Goal: Obtain resource: Download file/media

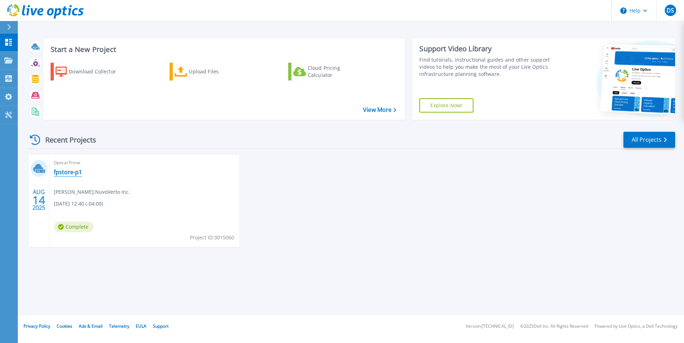
click at [69, 173] on link "fpstore-p1" at bounding box center [68, 172] width 28 height 7
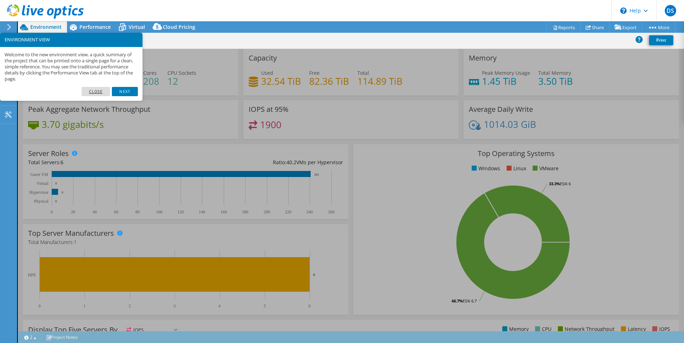
click at [90, 95] on link "Close" at bounding box center [96, 91] width 29 height 9
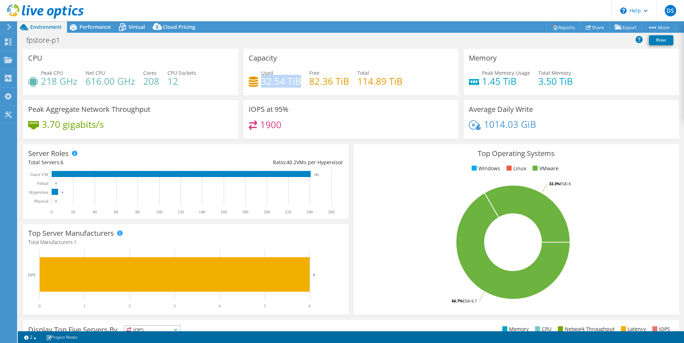
drag, startPoint x: 260, startPoint y: 82, endPoint x: 297, endPoint y: 81, distance: 37.1
click at [297, 81] on h4 "32.54 TiB" at bounding box center [281, 81] width 40 height 8
drag, startPoint x: 612, startPoint y: 25, endPoint x: 620, endPoint y: 35, distance: 12.4
click at [615, 25] on icon at bounding box center [618, 27] width 7 height 5
click at [561, 27] on link "Reports" at bounding box center [564, 27] width 34 height 11
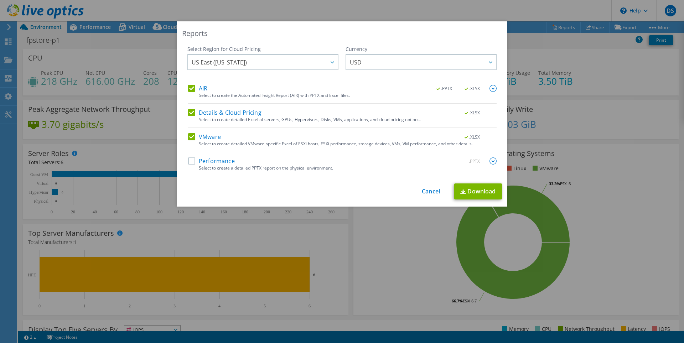
click at [207, 160] on label "Performance" at bounding box center [211, 161] width 47 height 7
click at [0, 0] on input "Performance" at bounding box center [0, 0] width 0 height 0
click at [471, 186] on link "Download" at bounding box center [478, 192] width 48 height 16
click at [79, 23] on div "Reports Select Region for Cloud Pricing Asia Pacific ([GEOGRAPHIC_DATA]) [GEOGR…" at bounding box center [342, 171] width 684 height 300
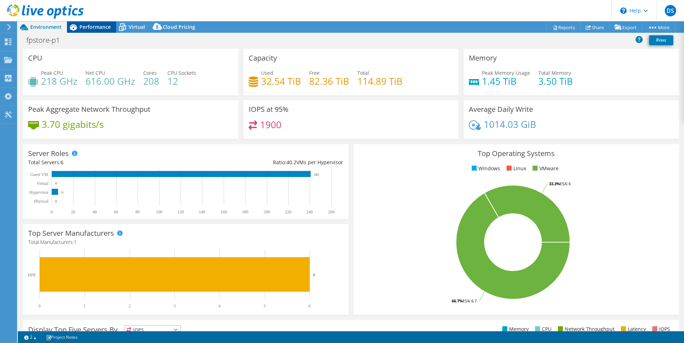
click at [85, 26] on span "Performance" at bounding box center [94, 27] width 31 height 7
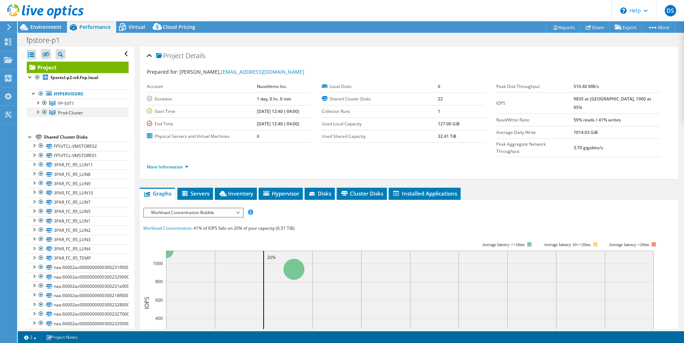
click at [45, 112] on div at bounding box center [44, 112] width 7 height 9
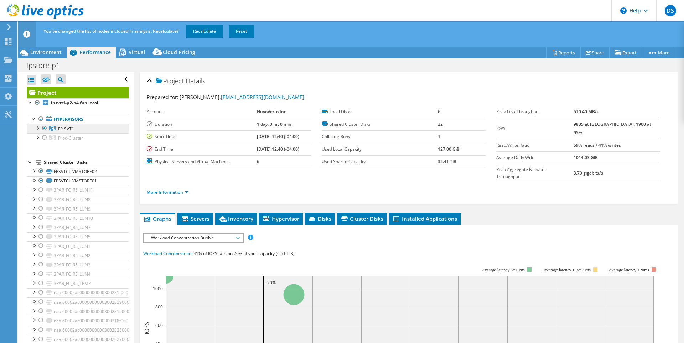
click at [80, 127] on link "FP-SVT1" at bounding box center [78, 128] width 102 height 9
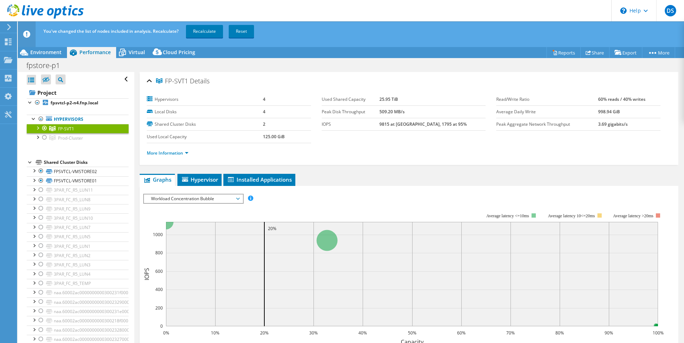
click at [37, 124] on div at bounding box center [37, 127] width 7 height 7
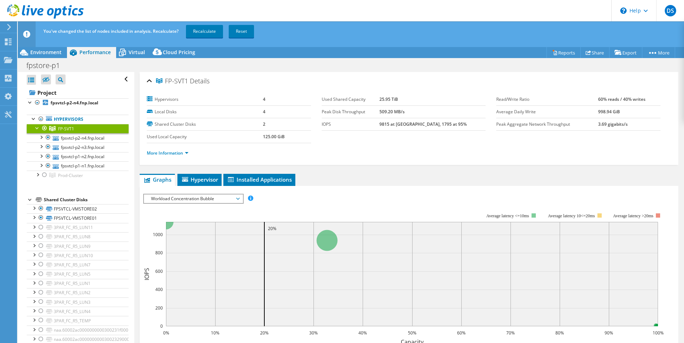
click at [37, 124] on div at bounding box center [37, 127] width 7 height 7
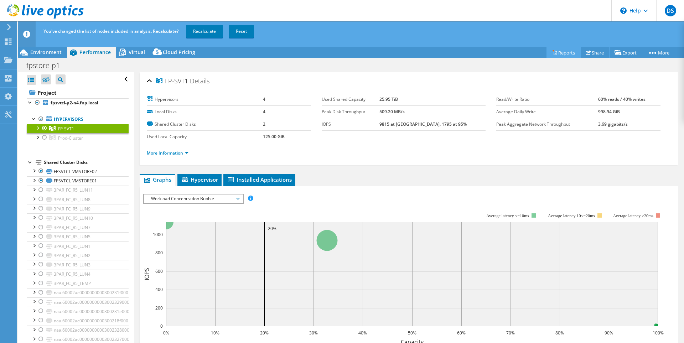
click at [556, 55] on link "Reports" at bounding box center [564, 52] width 34 height 11
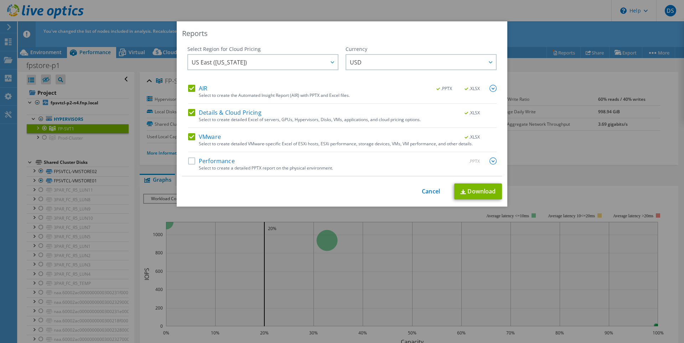
click at [210, 163] on label "Performance" at bounding box center [211, 161] width 47 height 7
click at [0, 0] on input "Performance" at bounding box center [0, 0] width 0 height 0
click at [274, 61] on span "US East ([US_STATE])" at bounding box center [265, 62] width 146 height 15
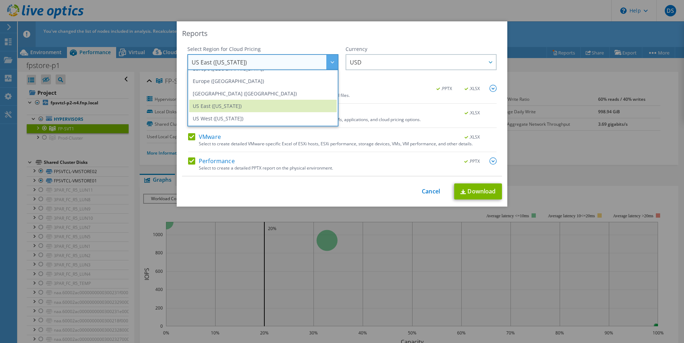
scroll to position [61, 0]
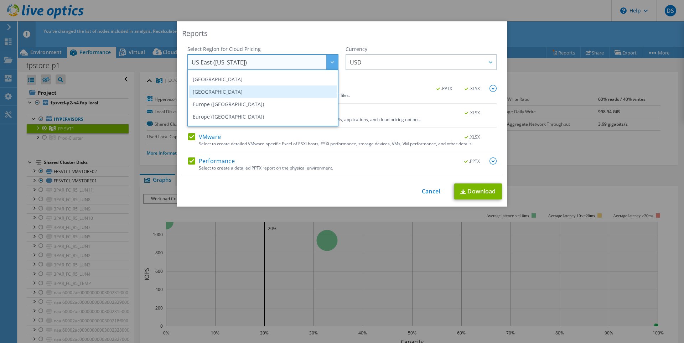
click at [246, 88] on li "[GEOGRAPHIC_DATA]" at bounding box center [263, 92] width 148 height 12
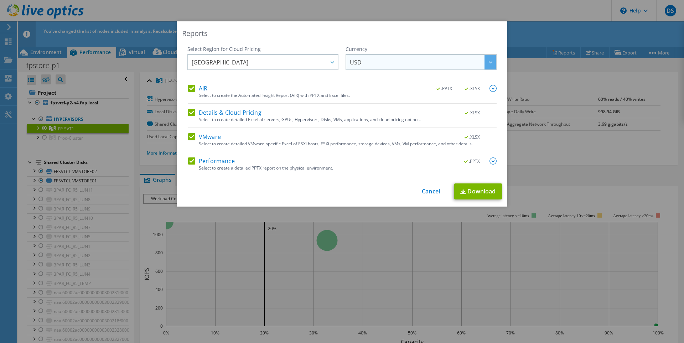
click at [408, 63] on span "USD" at bounding box center [423, 62] width 146 height 15
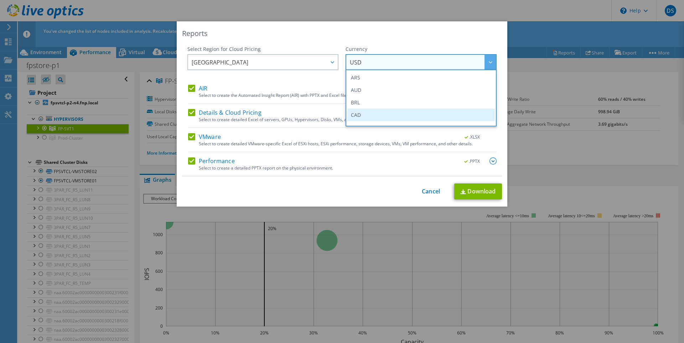
click at [374, 112] on li "CAD" at bounding box center [421, 115] width 148 height 12
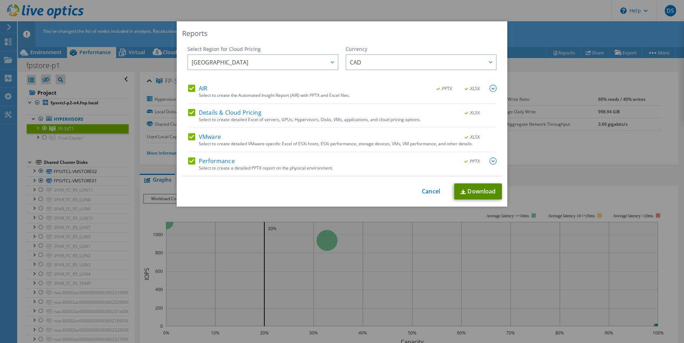
click at [484, 190] on link "Download" at bounding box center [478, 192] width 48 height 16
click at [422, 192] on link "Cancel" at bounding box center [431, 191] width 18 height 7
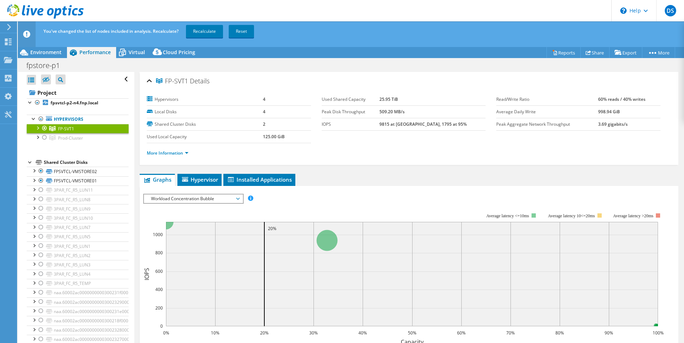
click at [236, 200] on span "Workload Concentration Bubble" at bounding box center [194, 199] width 92 height 9
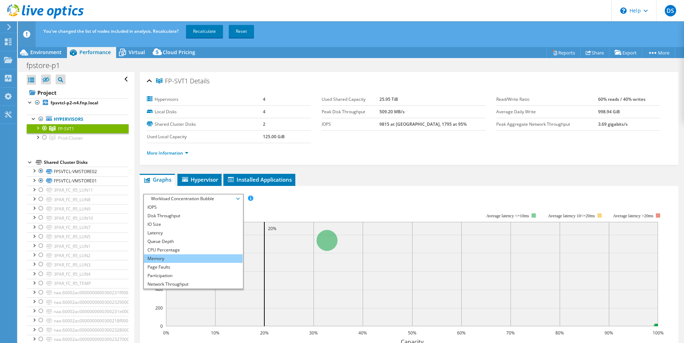
click at [161, 260] on li "Memory" at bounding box center [193, 258] width 99 height 9
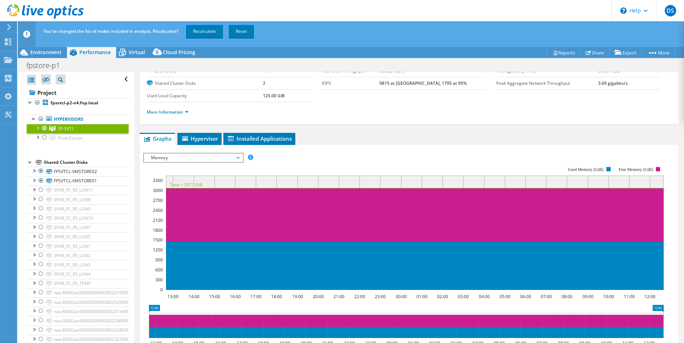
scroll to position [0, 0]
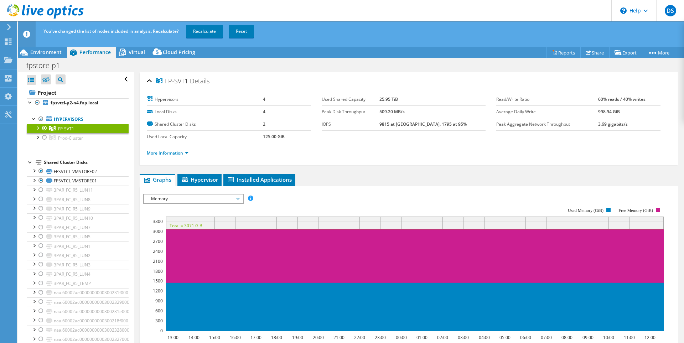
click at [187, 200] on span "Memory" at bounding box center [194, 199] width 92 height 9
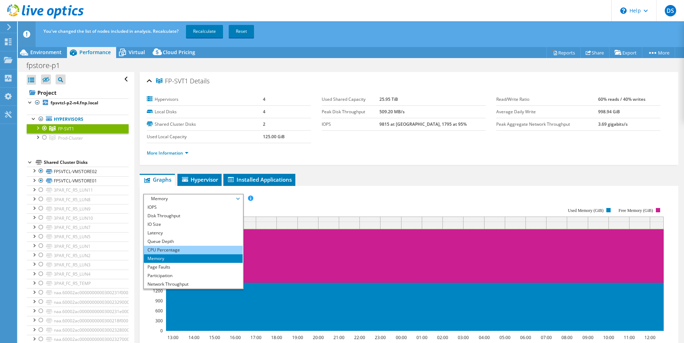
click at [174, 248] on li "CPU Percentage" at bounding box center [193, 250] width 99 height 9
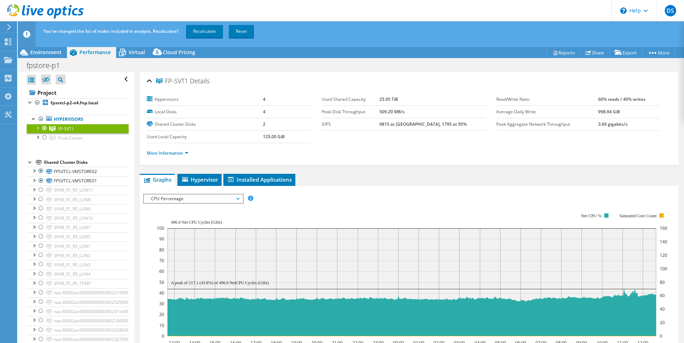
click at [180, 199] on span "CPU Percentage" at bounding box center [194, 199] width 92 height 9
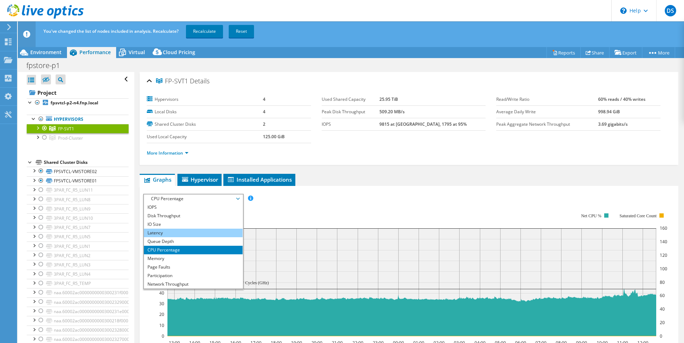
click at [177, 235] on li "Latency" at bounding box center [193, 233] width 99 height 9
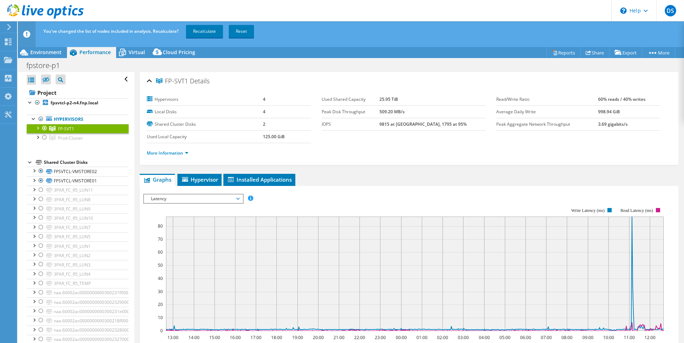
click at [174, 205] on rect at bounding box center [403, 269] width 521 height 143
click at [177, 200] on span "Latency" at bounding box center [194, 199] width 92 height 9
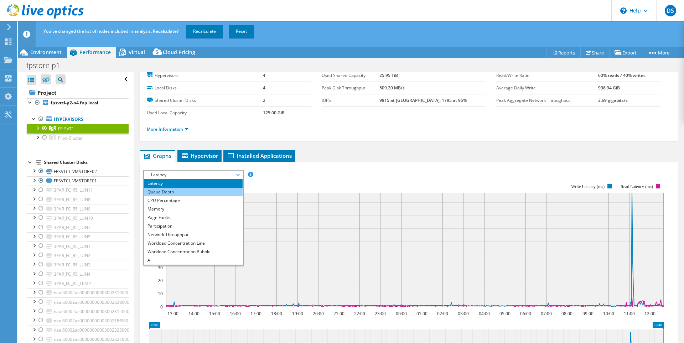
scroll to position [36, 0]
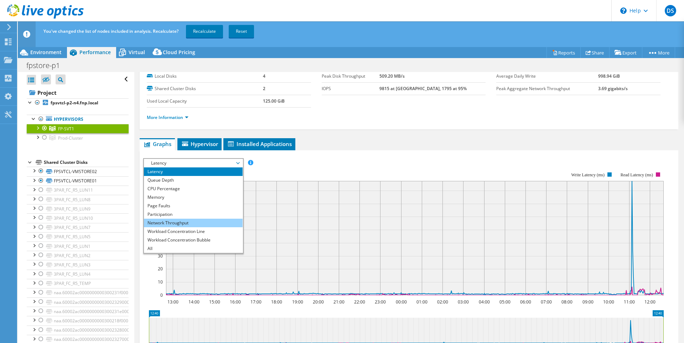
click at [186, 223] on li "Network Throughput" at bounding box center [193, 223] width 99 height 9
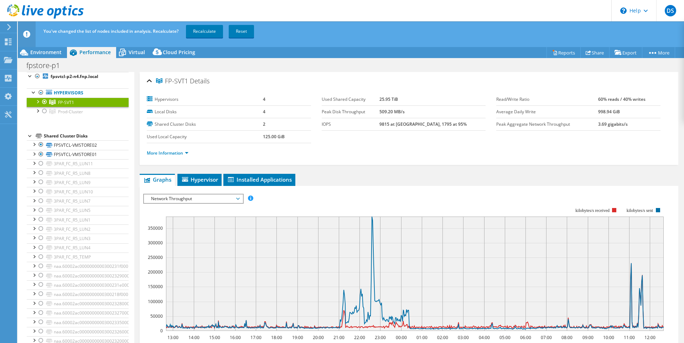
scroll to position [0, 0]
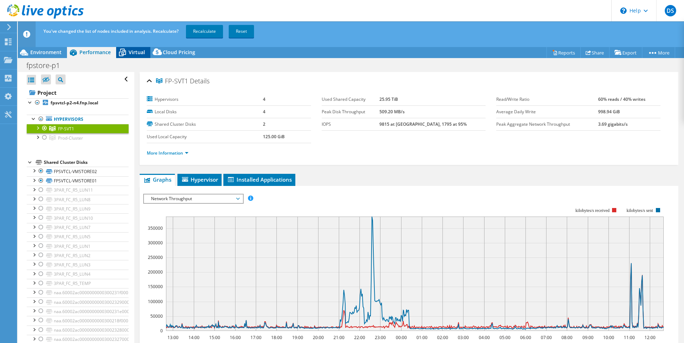
click at [133, 52] on span "Virtual" at bounding box center [137, 52] width 16 height 7
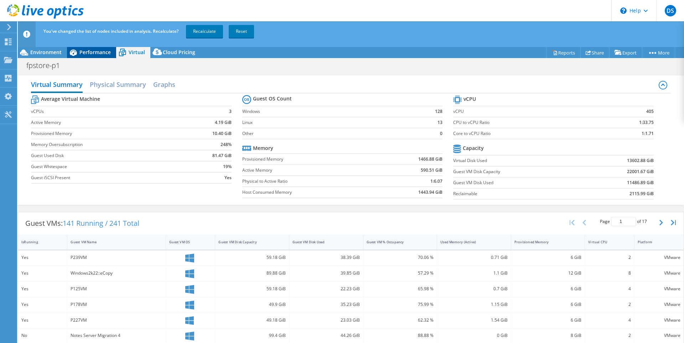
click at [88, 51] on span "Performance" at bounding box center [94, 52] width 31 height 7
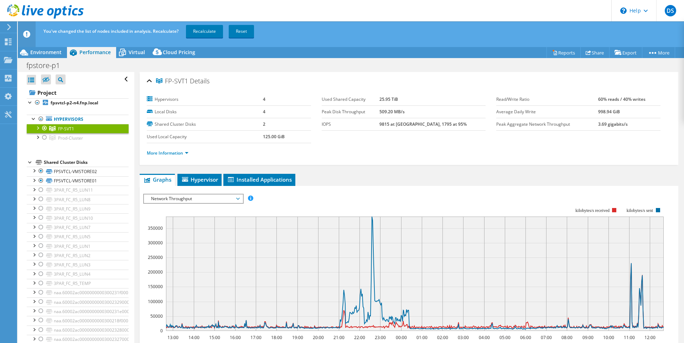
click at [212, 199] on span "Network Throughput" at bounding box center [194, 199] width 92 height 9
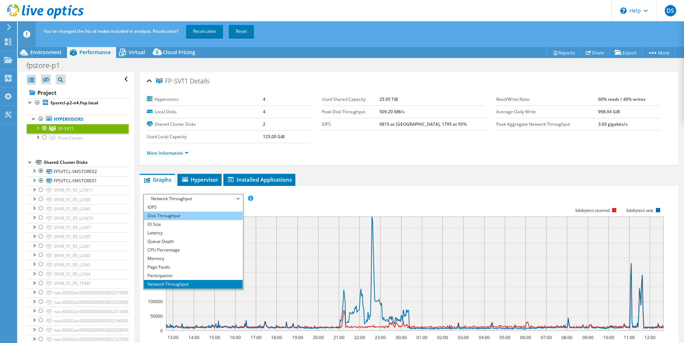
click at [189, 213] on li "Disk Throughput" at bounding box center [193, 216] width 99 height 9
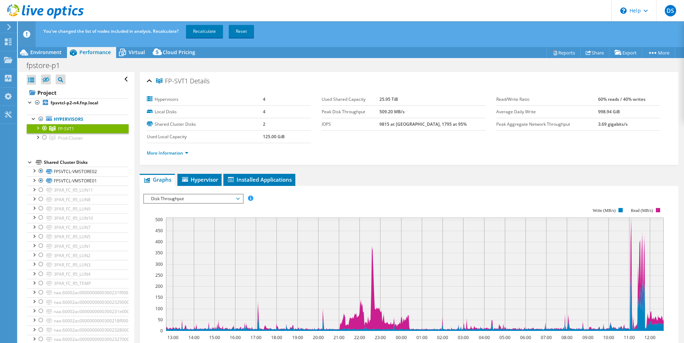
click at [186, 199] on span "Disk Throughput" at bounding box center [194, 199] width 92 height 9
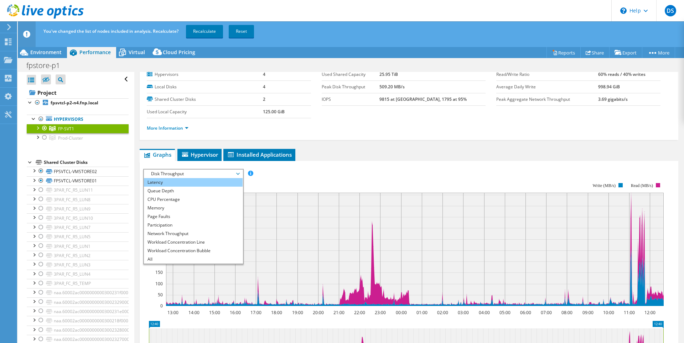
scroll to position [36, 0]
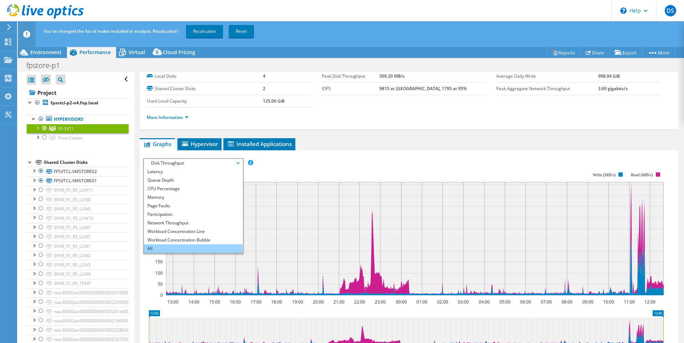
click at [183, 248] on li "All" at bounding box center [193, 248] width 99 height 9
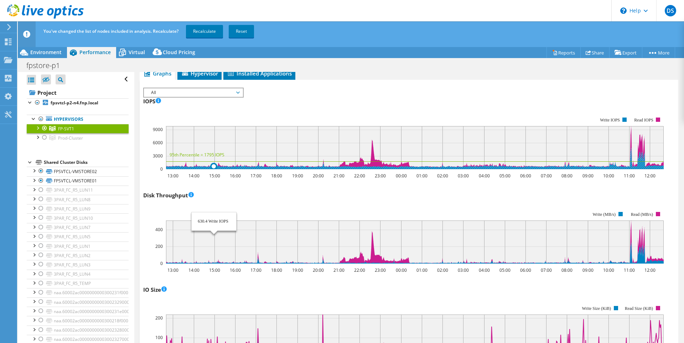
scroll to position [143, 0]
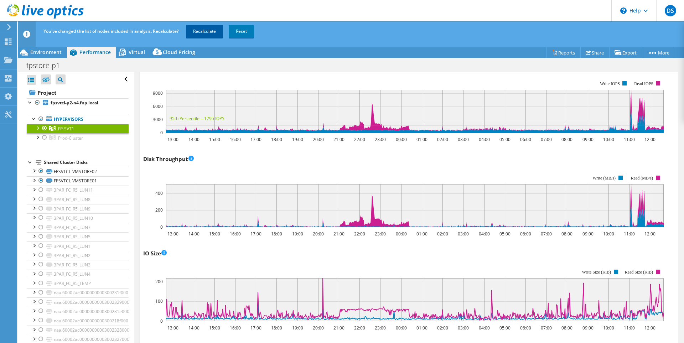
click at [215, 35] on link "Recalculate" at bounding box center [204, 31] width 37 height 13
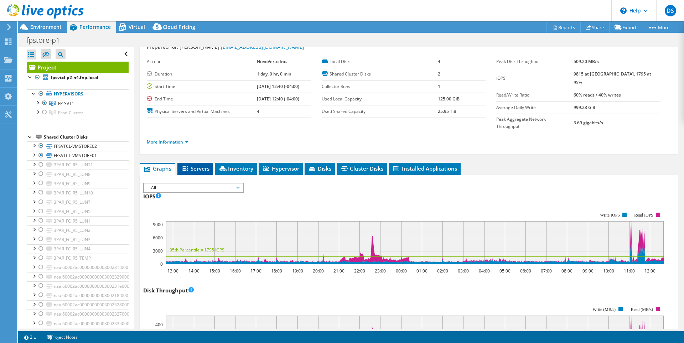
scroll to position [0, 0]
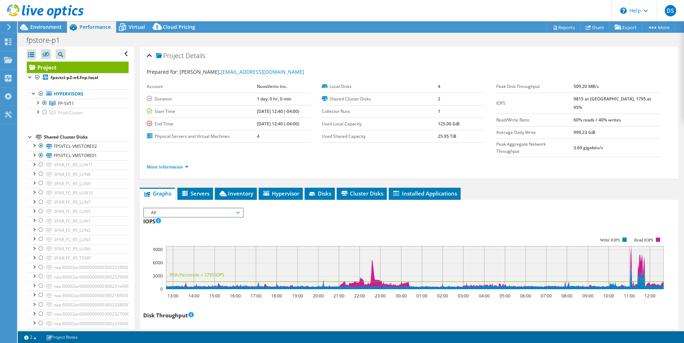
click at [167, 208] on span "All" at bounding box center [194, 212] width 92 height 9
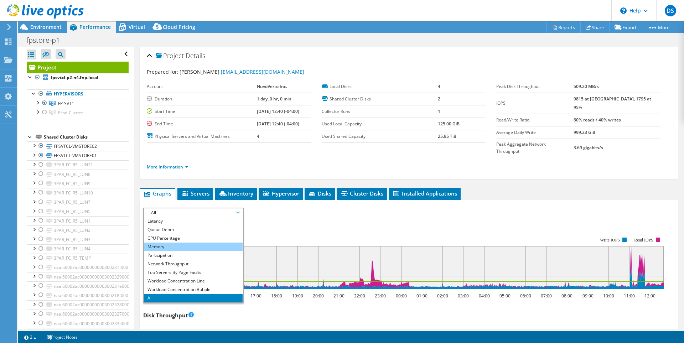
click at [174, 243] on li "Memory" at bounding box center [193, 247] width 99 height 9
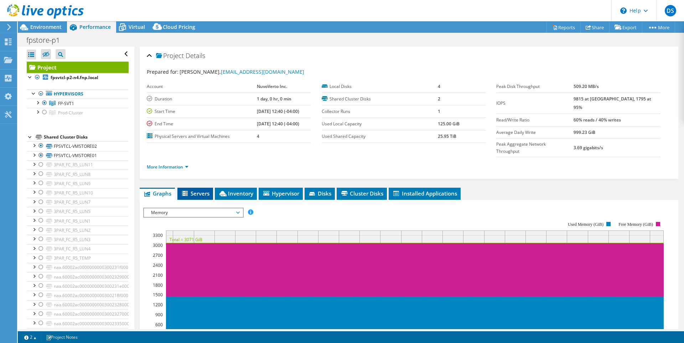
click at [196, 190] on span "Servers" at bounding box center [195, 193] width 29 height 7
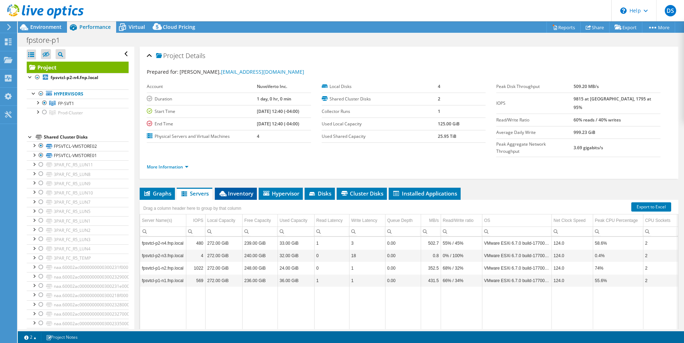
click at [257, 188] on li "Inventory" at bounding box center [236, 194] width 42 height 12
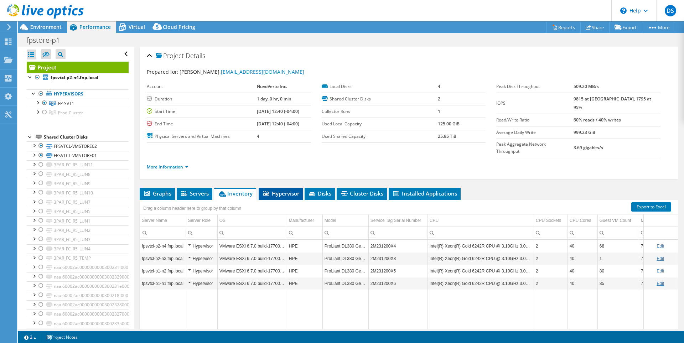
click at [280, 190] on span "Hypervisor" at bounding box center [280, 193] width 37 height 7
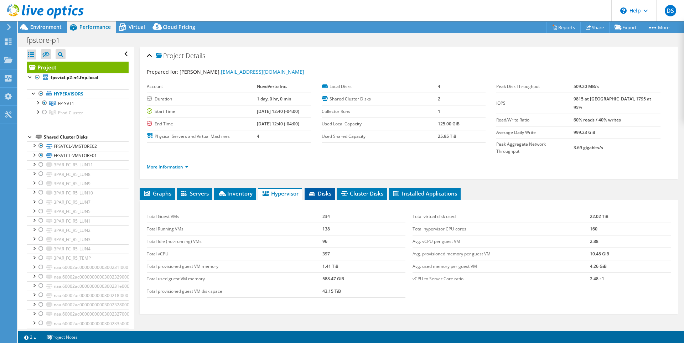
click at [322, 190] on span "Disks" at bounding box center [319, 193] width 23 height 7
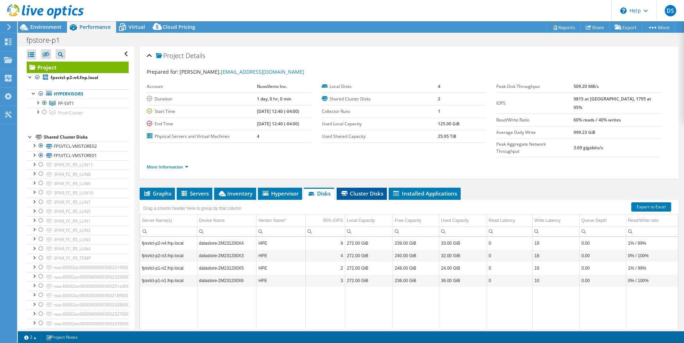
click at [360, 190] on span "Cluster Disks" at bounding box center [361, 193] width 43 height 7
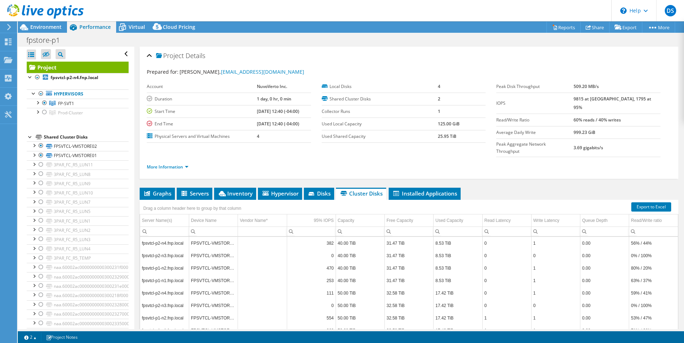
click at [407, 190] on span "Installed Applications" at bounding box center [424, 193] width 65 height 7
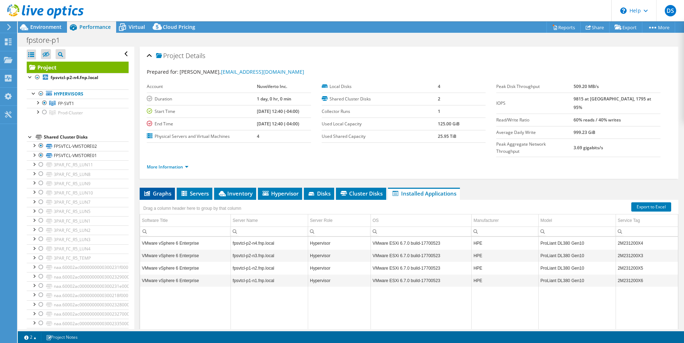
click at [165, 190] on span "Graphs" at bounding box center [157, 193] width 28 height 7
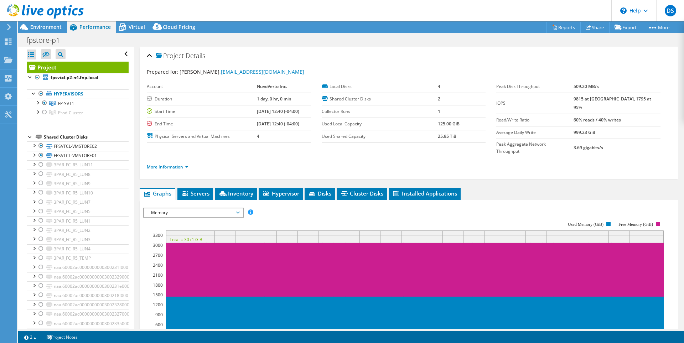
click at [157, 164] on link "More Information" at bounding box center [168, 167] width 42 height 6
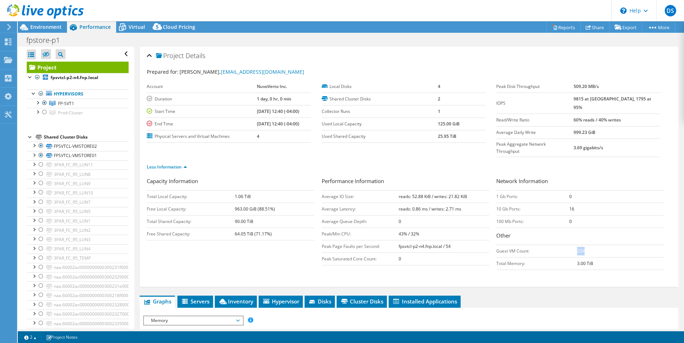
drag, startPoint x: 574, startPoint y: 236, endPoint x: 581, endPoint y: 235, distance: 6.5
click at [581, 245] on td "234" at bounding box center [620, 251] width 87 height 12
